Goal: Ask a question: Seek information or help from site administrators or community

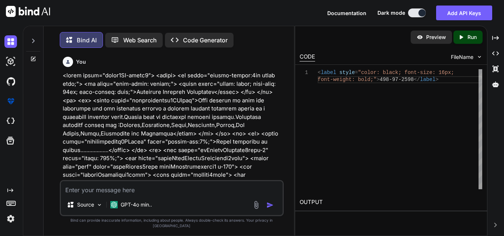
click at [134, 195] on textarea at bounding box center [172, 187] width 222 height 13
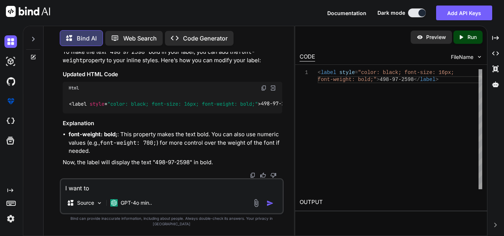
drag, startPoint x: 107, startPoint y: 194, endPoint x: 63, endPoint y: 194, distance: 43.9
click at [63, 193] on textarea "I want to" at bounding box center [172, 186] width 222 height 13
paste textarea "Microsoft.Data.SqlClient.SqlException: 'A network-related or instance-specific …"
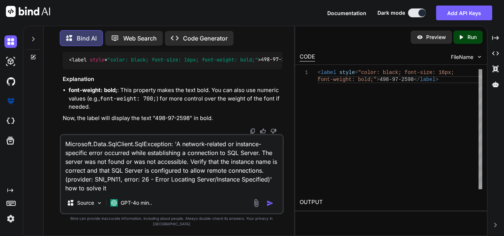
type textarea "Microsoft.Data.SqlClient.SqlException: 'A network-related or instance-specific …"
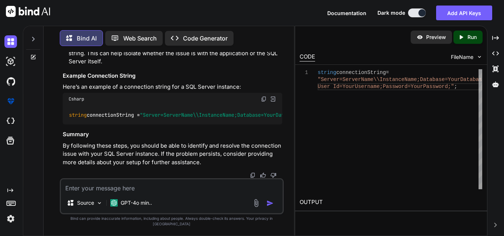
scroll to position [0, 0]
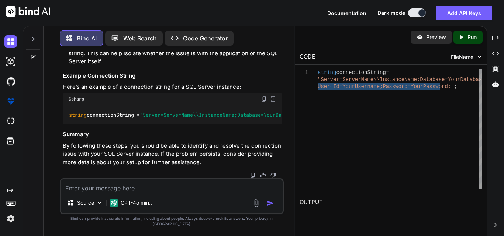
drag, startPoint x: 440, startPoint y: 86, endPoint x: 318, endPoint y: 88, distance: 121.4
click at [318, 88] on div "string connectionString = "Server=ServerName\\InstanceName;Database=YourData ba…" at bounding box center [400, 129] width 165 height 120
type textarea "string connectionString = "Server=ServerName\\InstanceName;Database=YourDatabas…"
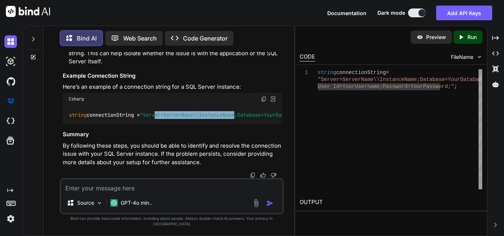
drag, startPoint x: 162, startPoint y: 123, endPoint x: 243, endPoint y: 127, distance: 81.2
click at [243, 125] on div "string connectionString = "Server=ServerName\\InstanceName;Database=YourDatabas…" at bounding box center [172, 114] width 219 height 19
